Goal: Task Accomplishment & Management: Use online tool/utility

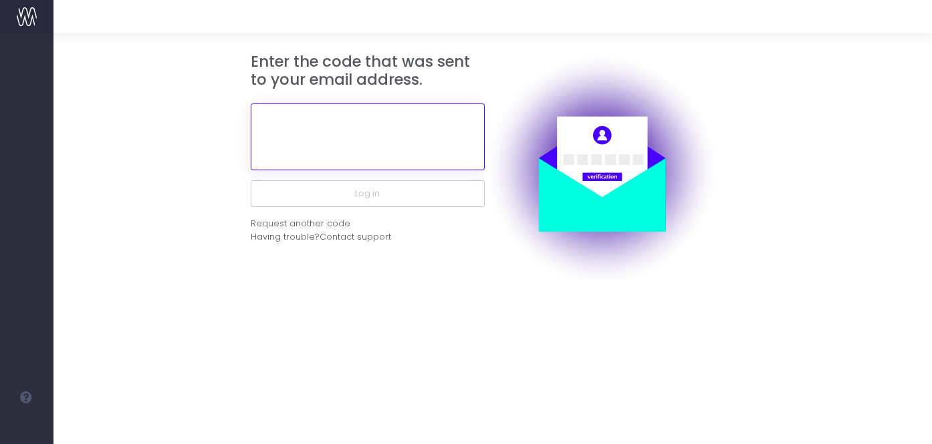
click at [400, 147] on input "text" at bounding box center [368, 137] width 234 height 67
paste input "794321"
type input "794321"
click at [251, 180] on button "Log in" at bounding box center [368, 193] width 234 height 27
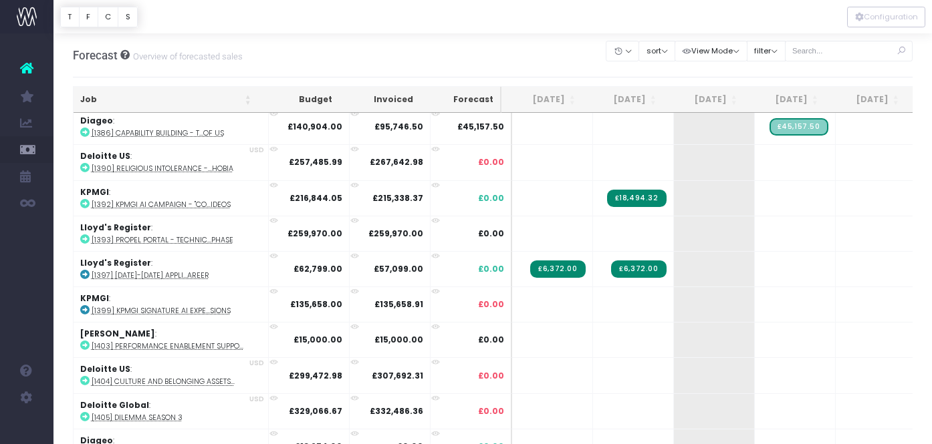
scroll to position [380, 0]
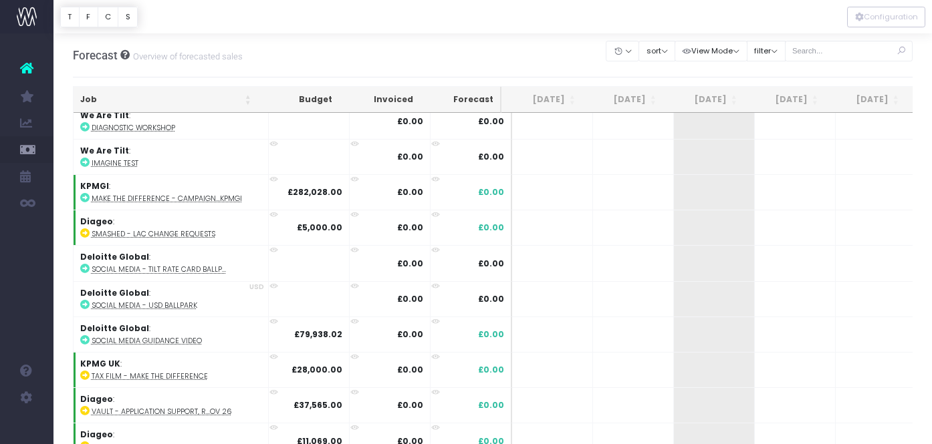
scroll to position [1845, 0]
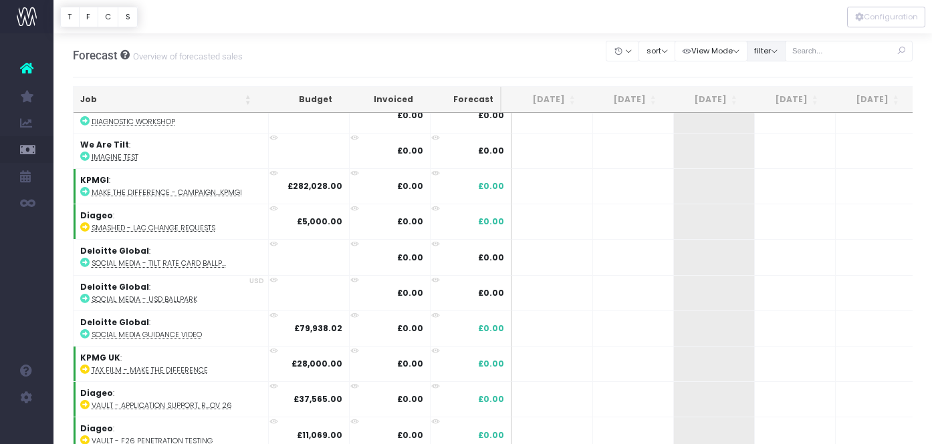
click at [785, 53] on button "filter" at bounding box center [765, 51] width 39 height 21
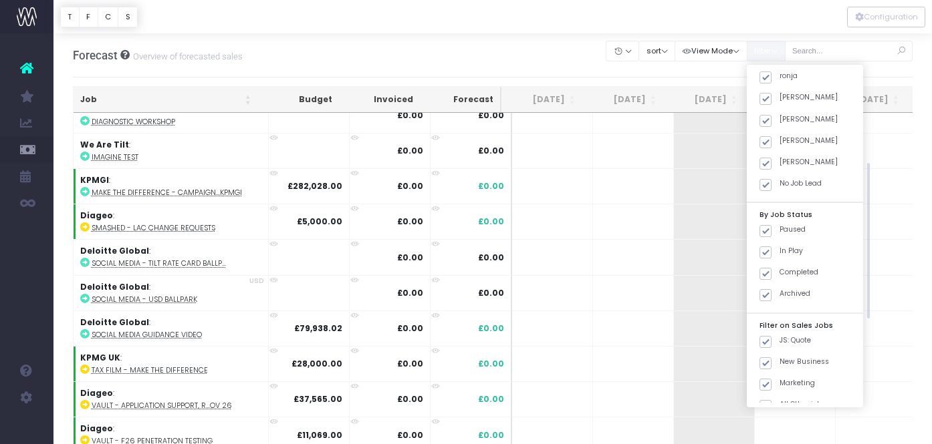
scroll to position [231, 0]
click at [771, 319] on span at bounding box center [765, 319] width 12 height 12
click at [779, 319] on input "JS: Quote" at bounding box center [783, 317] width 9 height 9
checkbox input "false"
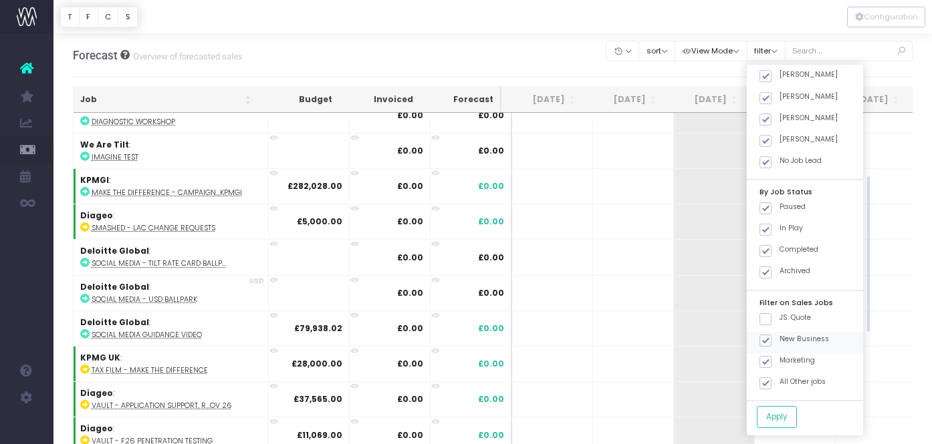
click at [771, 338] on span at bounding box center [765, 341] width 12 height 12
click at [781, 338] on input "New Business" at bounding box center [783, 338] width 9 height 9
checkbox input "false"
click at [771, 363] on span at bounding box center [765, 362] width 12 height 12
click at [782, 363] on input "Marketing" at bounding box center [783, 360] width 9 height 9
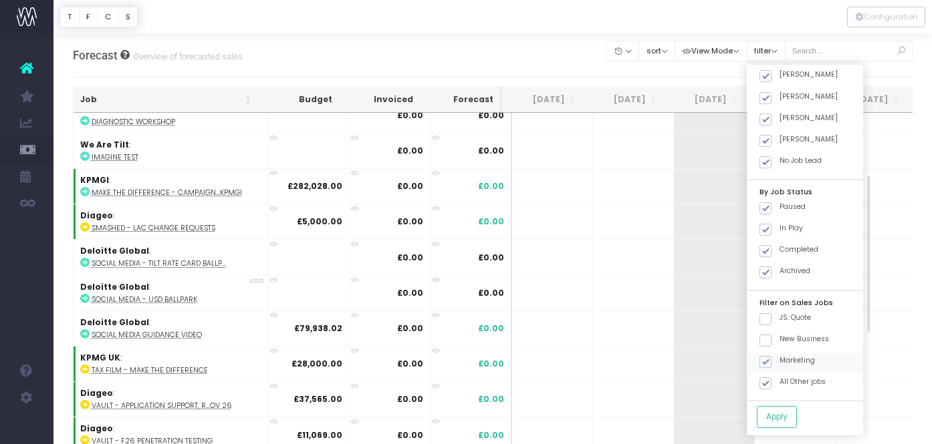
checkbox input "false"
click at [795, 413] on button "Apply" at bounding box center [776, 417] width 40 height 22
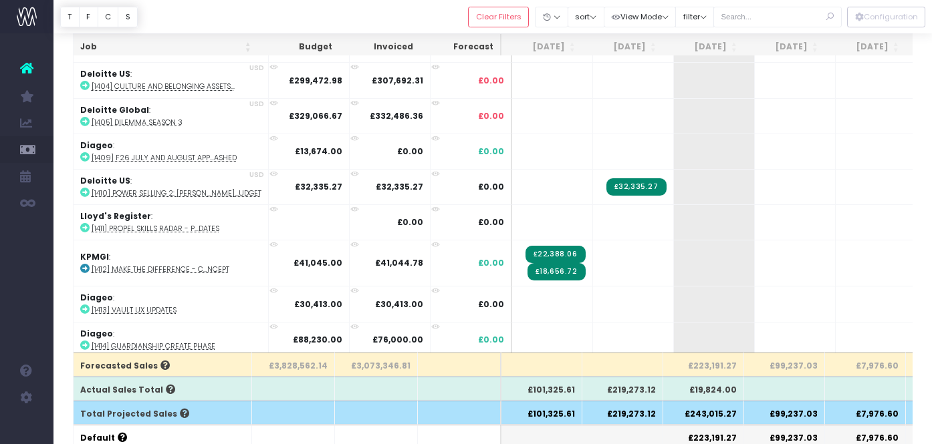
scroll to position [540, 0]
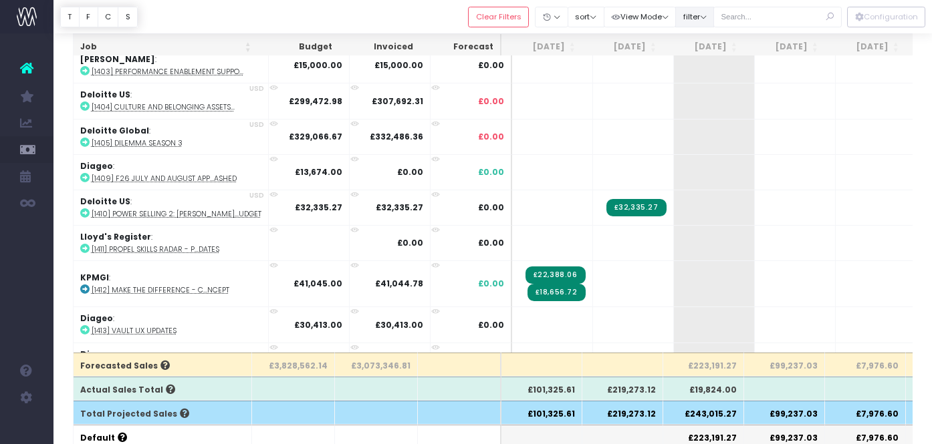
click at [714, 16] on button "filter" at bounding box center [694, 17] width 39 height 21
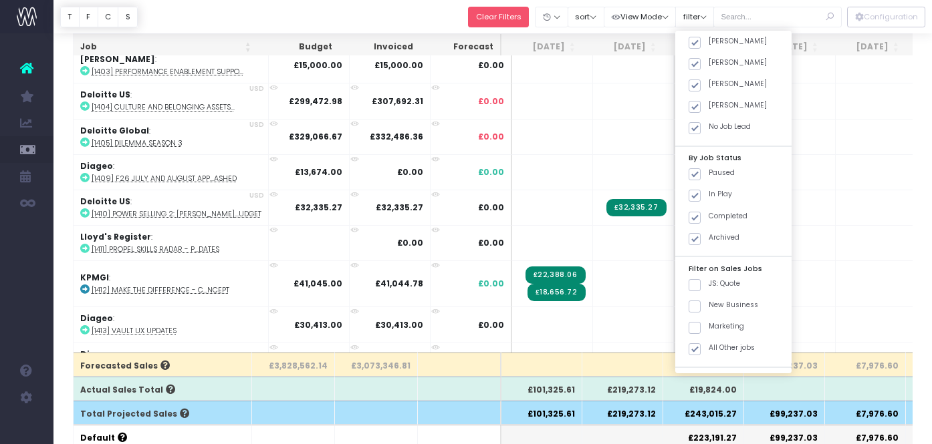
click at [517, 14] on button "Clear Filters" at bounding box center [498, 17] width 61 height 21
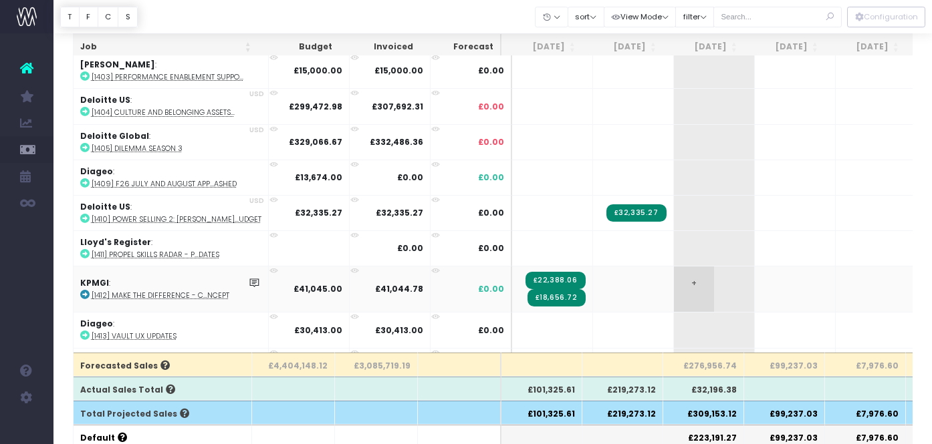
scroll to position [533, 0]
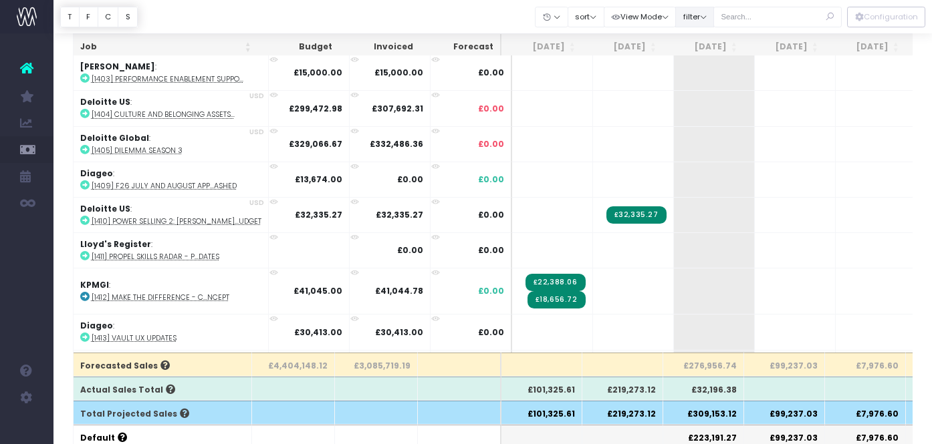
click at [714, 15] on button "filter" at bounding box center [694, 17] width 39 height 21
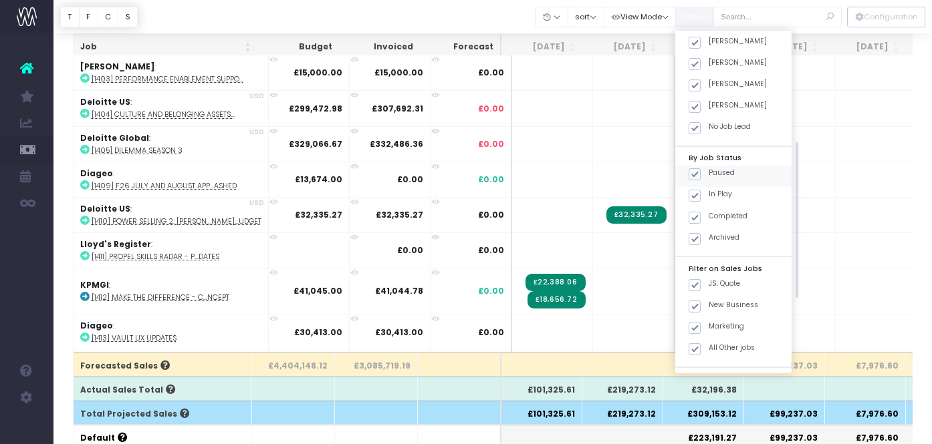
scroll to position [240, 0]
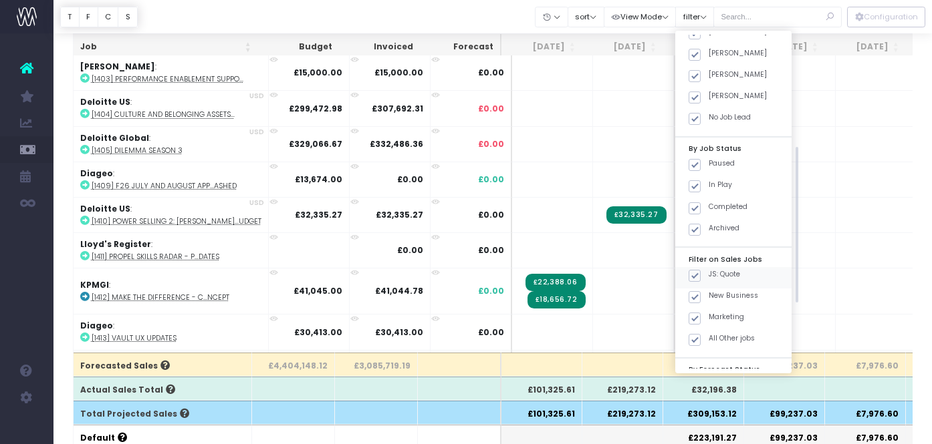
click at [700, 273] on span at bounding box center [694, 276] width 12 height 12
click at [709, 273] on input "JS: Quote" at bounding box center [712, 273] width 9 height 9
checkbox input "false"
click at [700, 297] on span at bounding box center [694, 297] width 12 height 12
click at [708, 297] on input "New Business" at bounding box center [712, 295] width 9 height 9
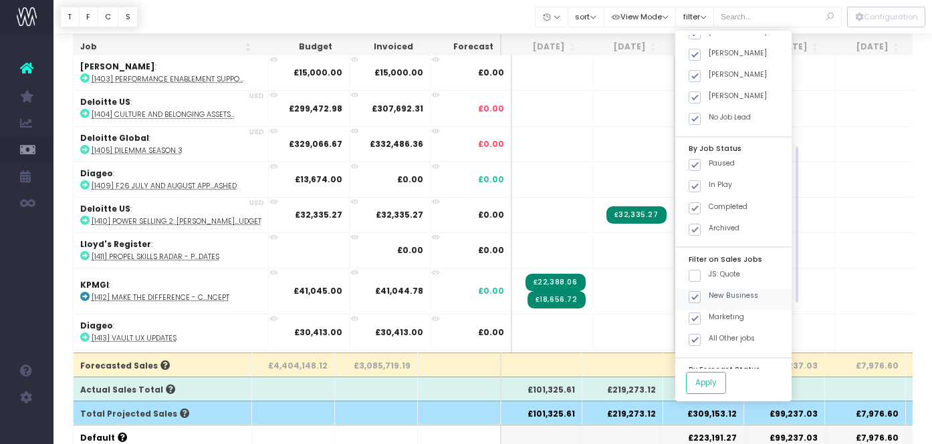
checkbox input "false"
click at [700, 317] on span at bounding box center [694, 319] width 12 height 12
click at [708, 317] on input "Marketing" at bounding box center [712, 316] width 9 height 9
checkbox input "false"
click at [719, 384] on button "Apply" at bounding box center [706, 383] width 40 height 22
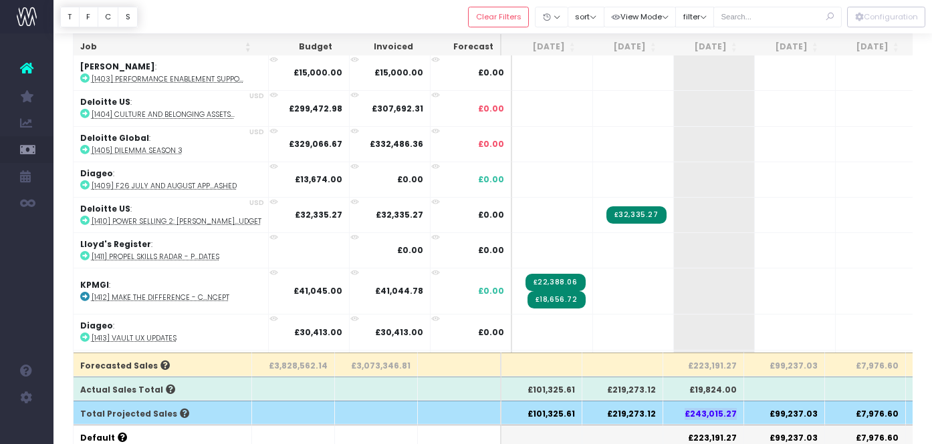
drag, startPoint x: 689, startPoint y: 414, endPoint x: 736, endPoint y: 409, distance: 47.0
click at [736, 410] on th "£243,015.27" at bounding box center [703, 413] width 81 height 24
copy th "£243,015.27"
drag, startPoint x: 773, startPoint y: 414, endPoint x: 817, endPoint y: 410, distance: 44.2
click at [817, 411] on th "£99,237.03" at bounding box center [784, 413] width 81 height 24
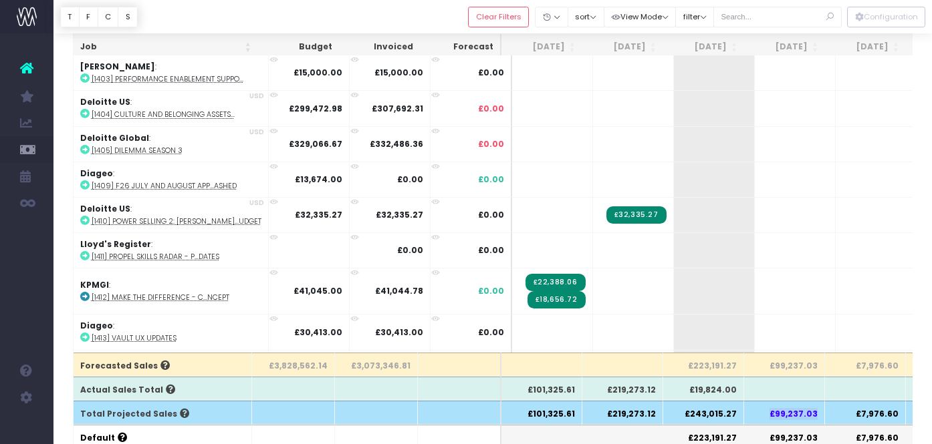
copy th "£99,237.03"
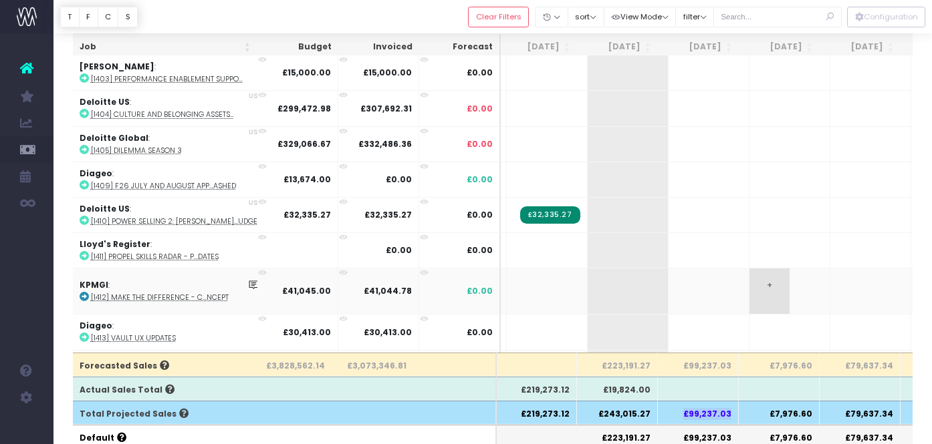
scroll to position [0, 0]
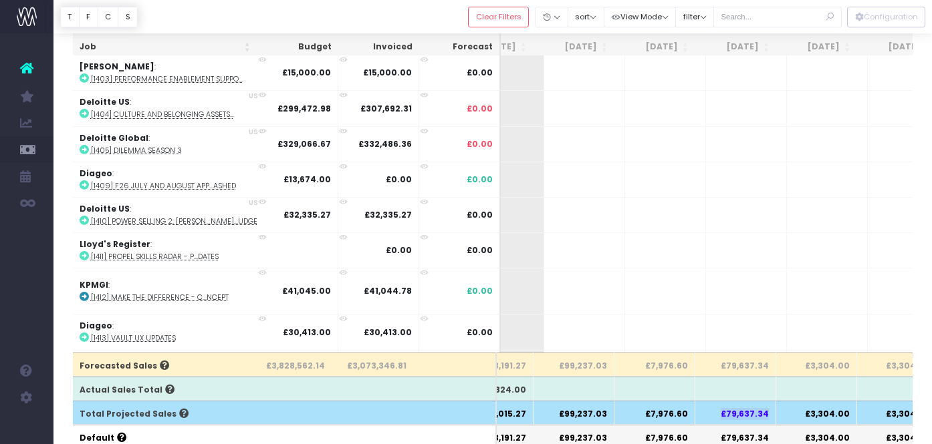
drag, startPoint x: 726, startPoint y: 416, endPoint x: 771, endPoint y: 412, distance: 45.0
click at [771, 412] on th "£79,637.34" at bounding box center [735, 413] width 81 height 24
copy th "£79,637.34"
